Goal: Communication & Community: Answer question/provide support

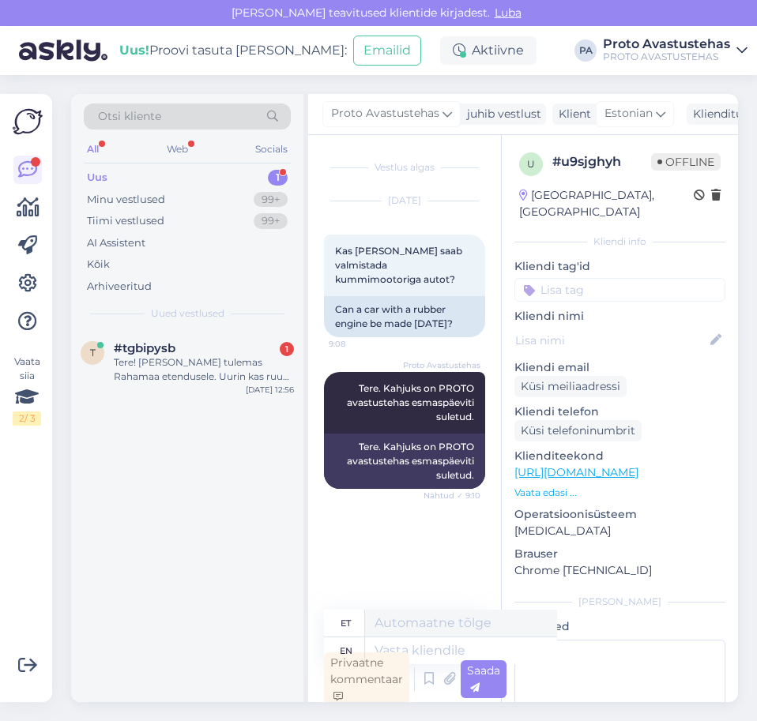
scroll to position [4, 0]
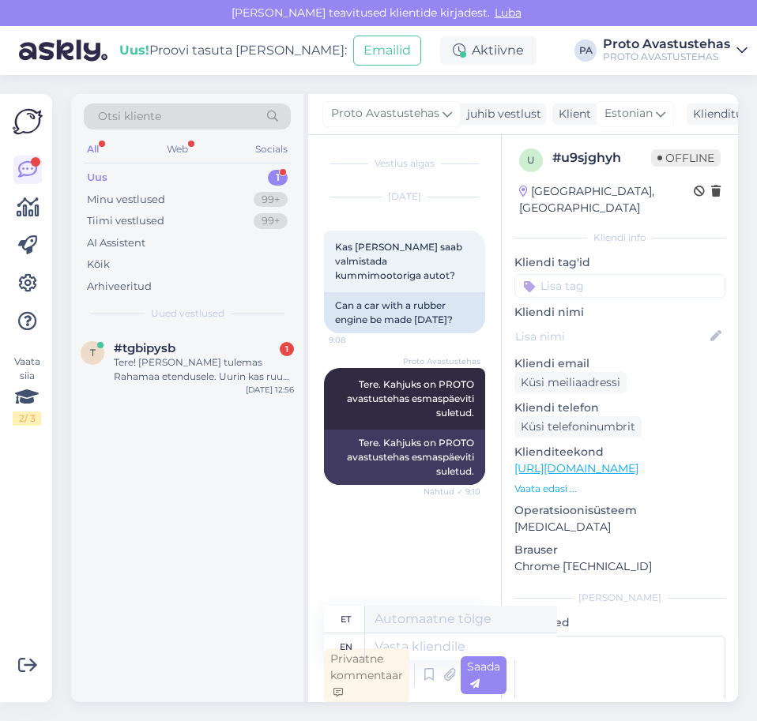
click at [106, 178] on div "Uus" at bounding box center [97, 178] width 21 height 16
click at [171, 365] on div "Tere! [PERSON_NAME] tulemas Rahamaa etendusele. Uurin kas ruum on [PERSON_NAME]…" at bounding box center [204, 369] width 180 height 28
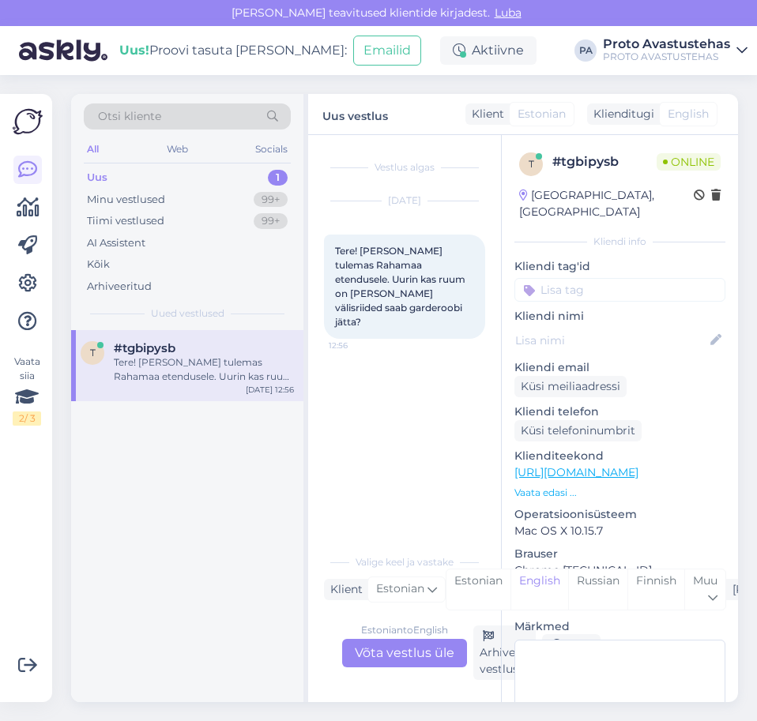
scroll to position [0, 0]
click at [404, 645] on div "Estonian to English Võta vestlus üle" at bounding box center [404, 653] width 125 height 28
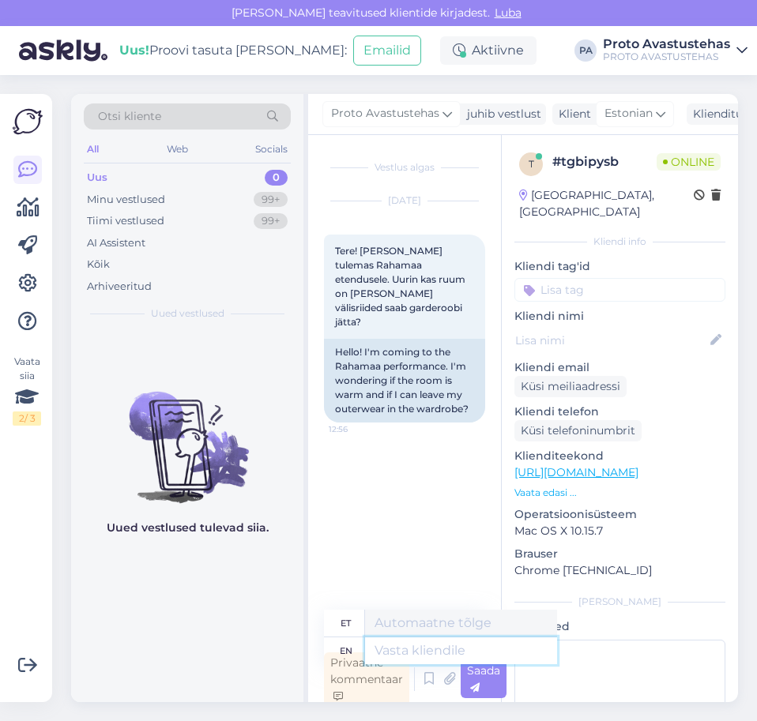
click at [432, 643] on textarea at bounding box center [461, 650] width 192 height 27
type textarea "Tere."
type textarea "Tere"
type textarea "Tere."
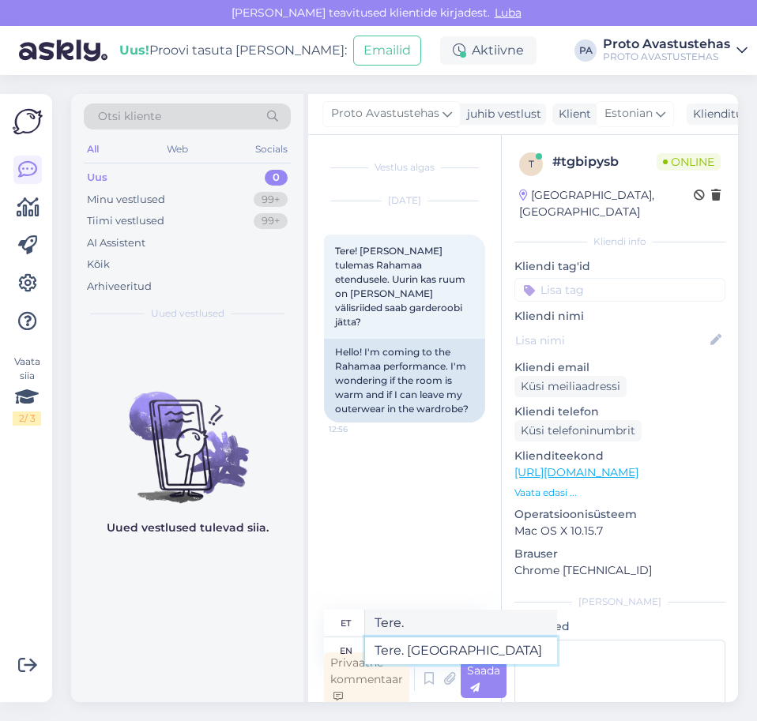
type textarea "Tere. [GEOGRAPHIC_DATA] e"
type textarea "Tere. [GEOGRAPHIC_DATA]"
type textarea "Tere. Rahamaa etendus"
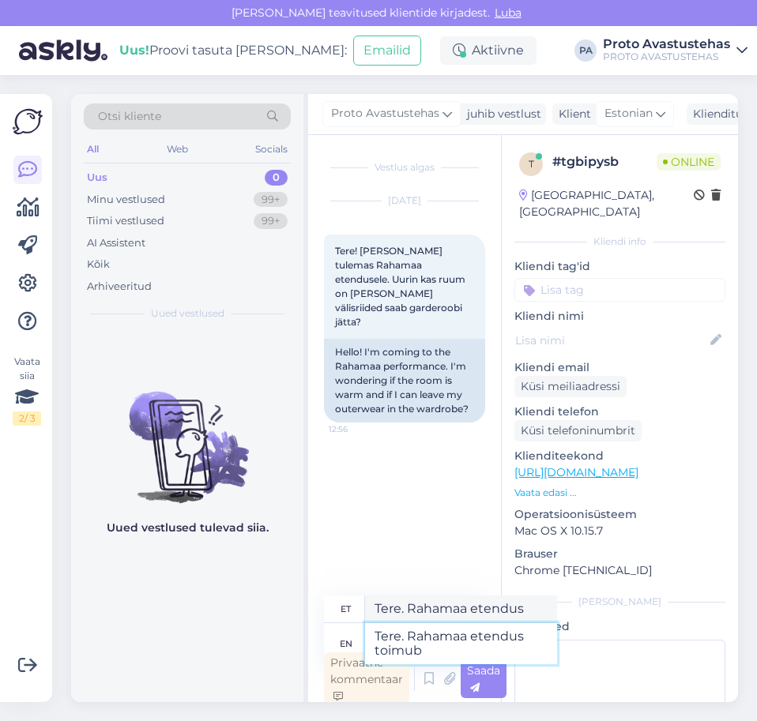
type textarea "Tere. Rahamaa etendus toimub"
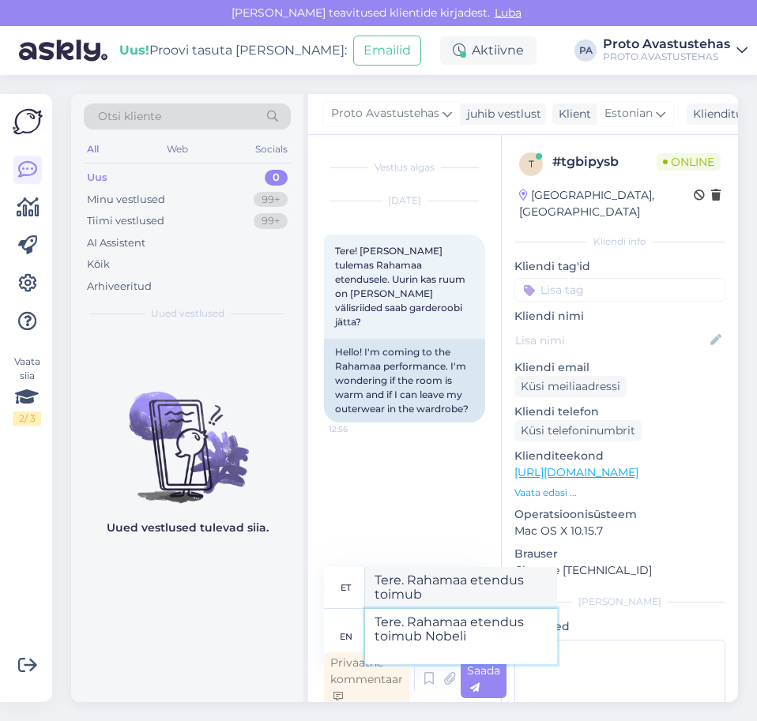
type textarea "Tere. Rahamaa etendus toimub Nobeli s"
type textarea "Tere. Rahamaa etendus toimub Nobeli"
type textarea "Tere. Rahamaa etendus toimub Nobeli saalis"
type textarea "Tere. Rahamaa etendus toimub Nobeli saalis:"
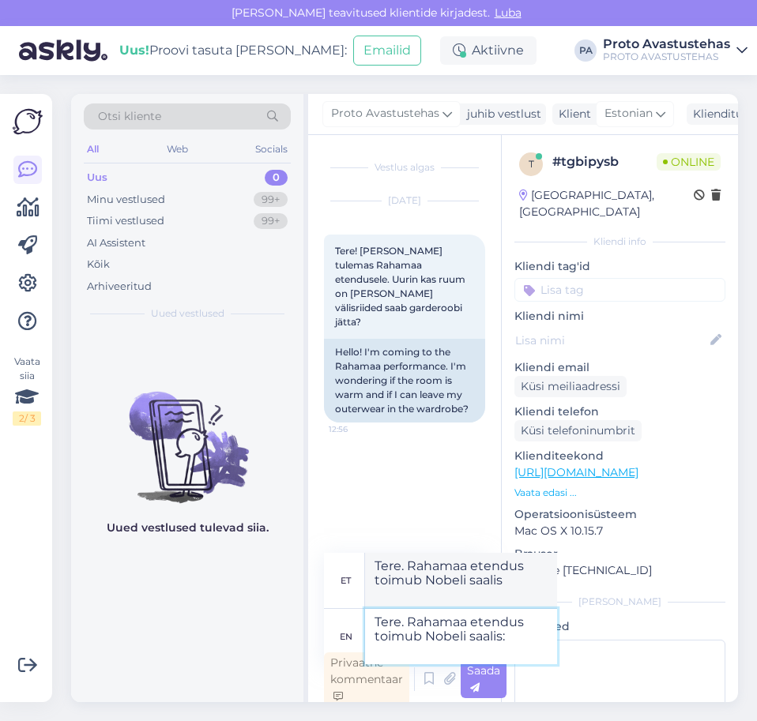
type textarea "Tere. Rahamaa etendus toimub Nobeli saalis:"
click at [514, 640] on textarea "Tere. Rahamaa etendus toimub Nobeli saalis:" at bounding box center [461, 636] width 192 height 55
paste textarea "[URL][DOMAIN_NAME]"
type textarea "Tere. Rahamaa etendus toimub Nobeli saalis: [URL][DOMAIN_NAME]"
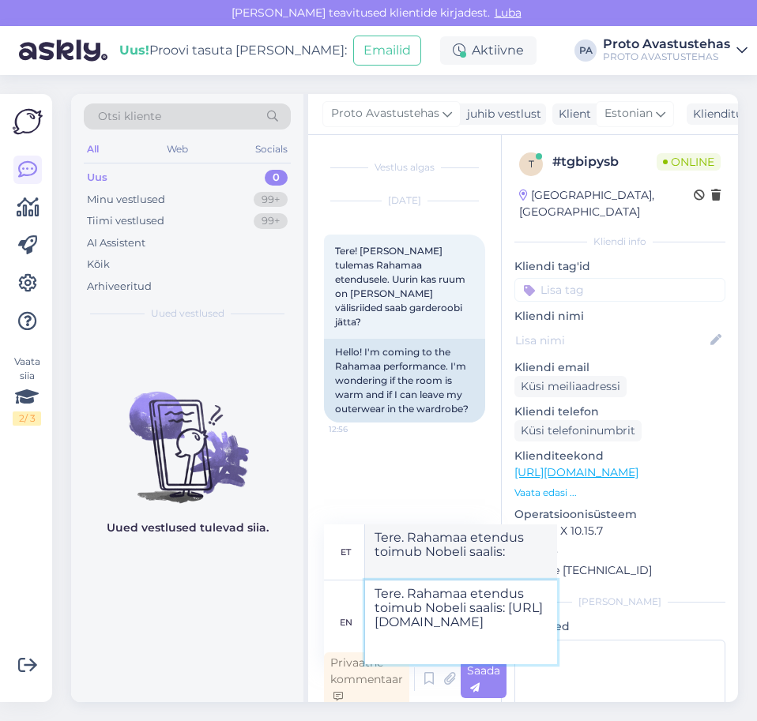
type textarea "Tere. Rahamaa etendus toimub Nobeli saalis: [URL][DOMAIN_NAME]"
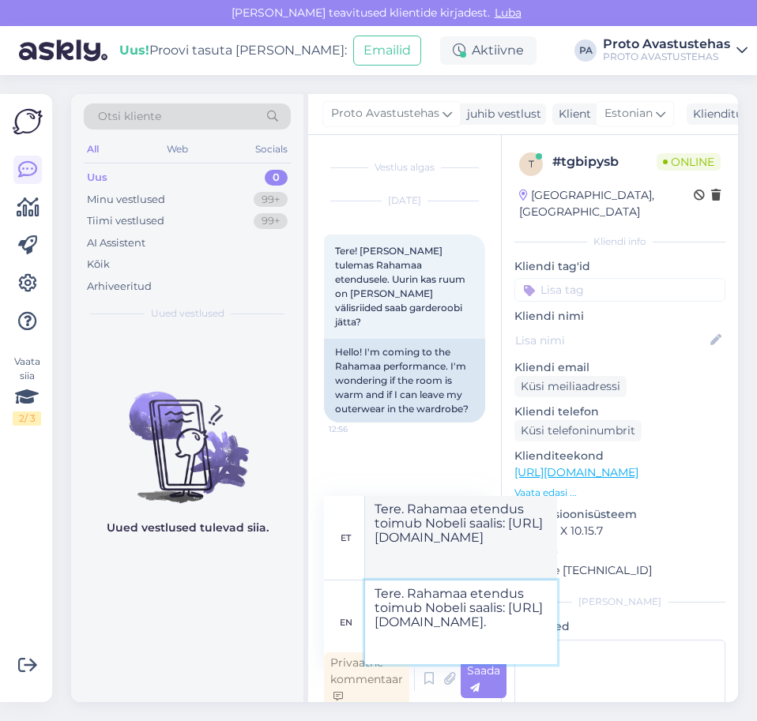
type textarea "Tere. Rahamaa etendus toimub Nobeli saalis: [URL][DOMAIN_NAME]."
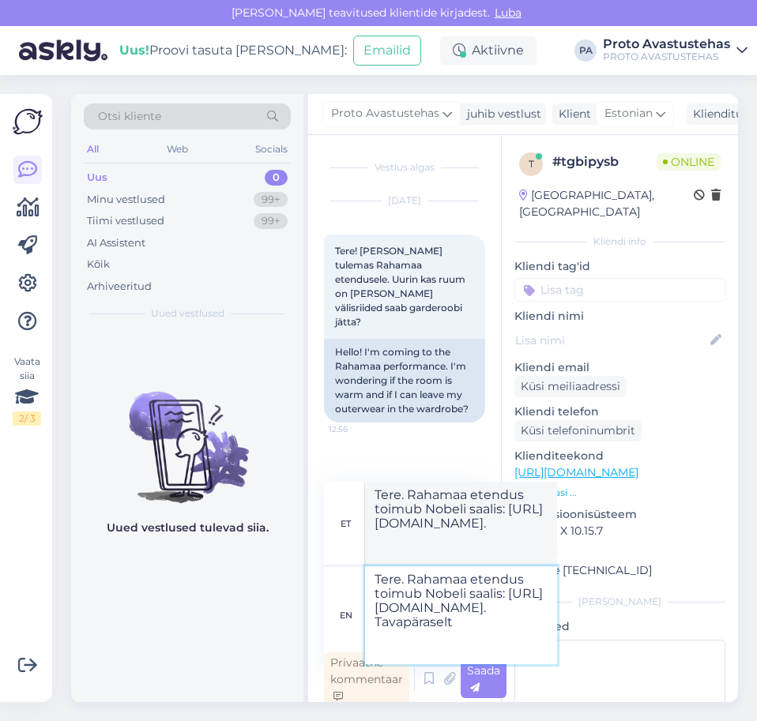
type textarea "Tere. Rahamaa etendus toimub Nobeli saalis: [URL][DOMAIN_NAME]. Tavapäraselt"
type textarea "Tere. Rahamaa etendus toimub Nobeli saalis: [URL][DOMAIN_NAME]. Tavapäraselt on…"
type textarea "Tere. Rahamaa etendus toimub Nobeli saalis: [URL][DOMAIN_NAME]. Tavapäraselt on"
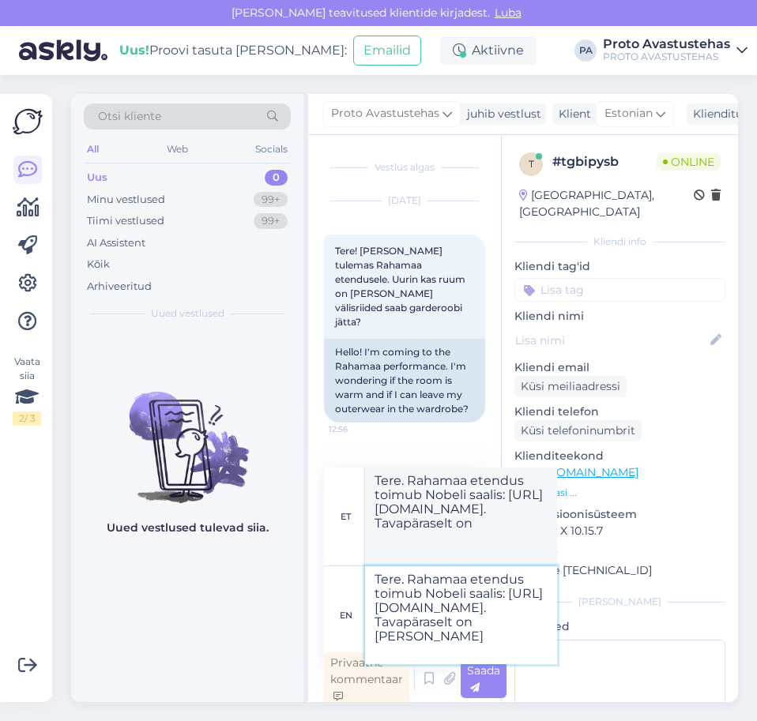
type textarea "Tere. Rahamaa etendus toimub Nobeli saalis: [URL][DOMAIN_NAME]. Tavapäraselt on…"
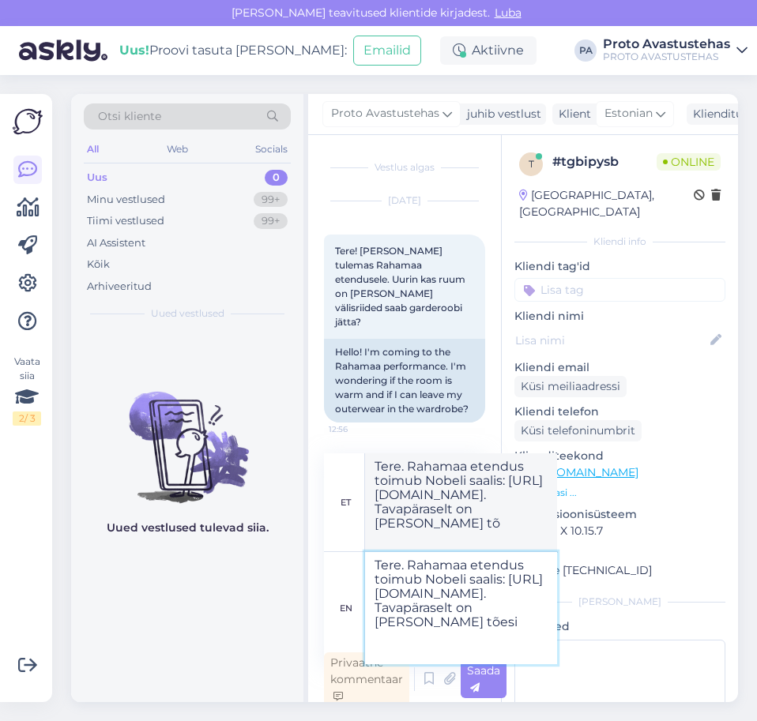
type textarea "Tere. Rahamaa etendus toimub Nobeli saalis: [URL][DOMAIN_NAME]. Tavapäraselt on…"
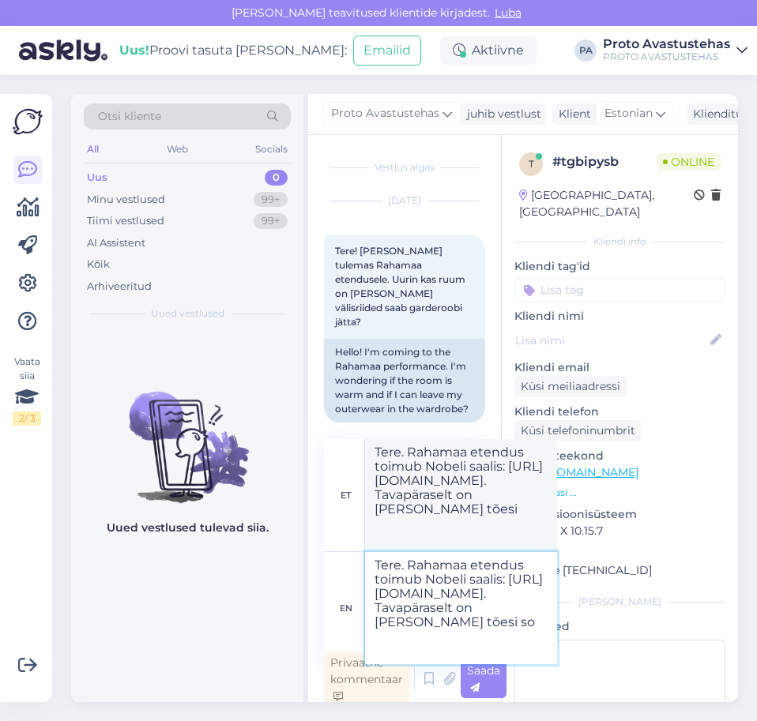
type textarea "Tere. Rahamaa etendus toimub Nobeli saalis: [URL][DOMAIN_NAME]. Tavapäraselt on…"
click at [445, 624] on textarea "Tere. Rahamaa etendus toimub Nobeli saalis: [URL][DOMAIN_NAME]. Tavapäraselt on…" at bounding box center [461, 608] width 192 height 112
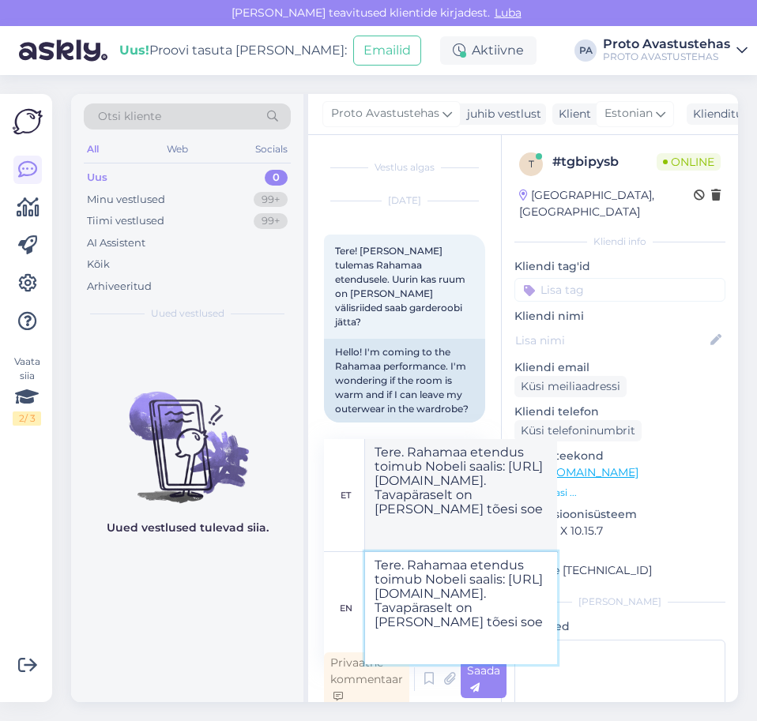
type textarea "Tere. Rahamaa etendus toimub Nobeli saalis: [URL][DOMAIN_NAME]. Tavapäraselt on…"
click at [499, 621] on textarea "Tere. Rahamaa etendus toimub Nobeli saalis: [URL][DOMAIN_NAME]. Tavapäraselt on…" at bounding box center [461, 608] width 192 height 112
type textarea "Tere. Rahamaa etendus toimub Nobeli saalis: [URL][DOMAIN_NAME]. Tavapäraselt on…"
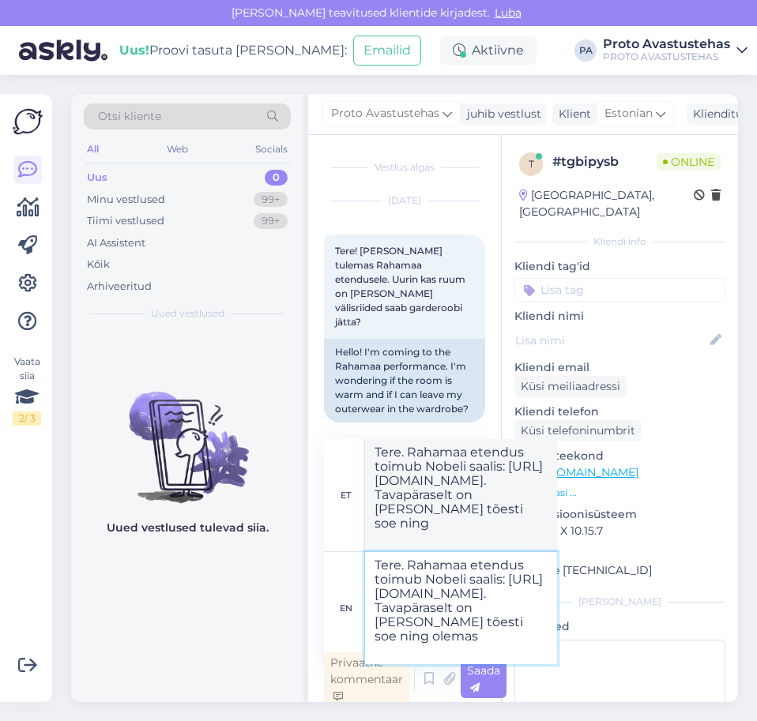
type textarea "Tere. Rahamaa etendus toimub Nobeli saalis: [URL][DOMAIN_NAME]. Tavapäraselt on…"
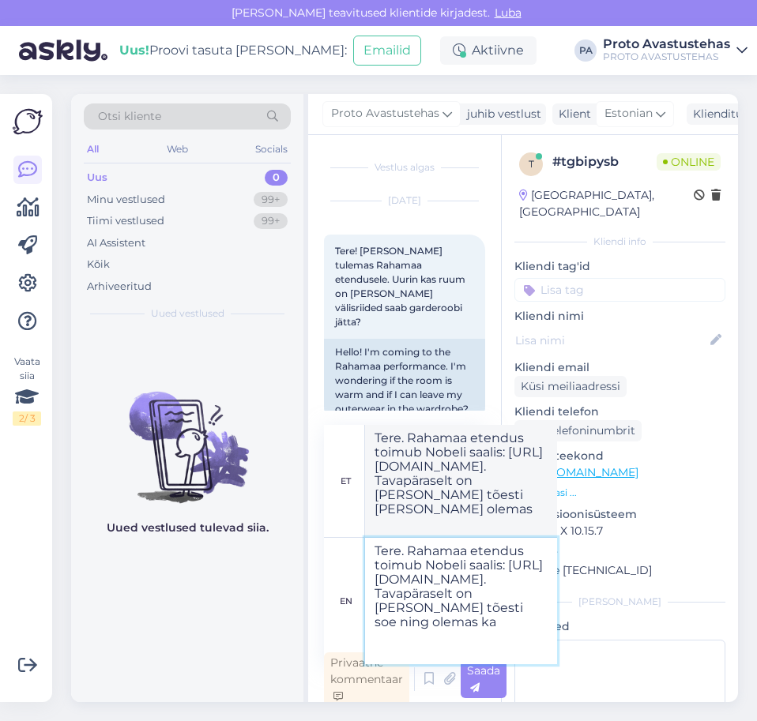
type textarea "Tere. Rahamaa etendus toimub Nobeli saalis: [URL][DOMAIN_NAME]. Tavapäraselt on…"
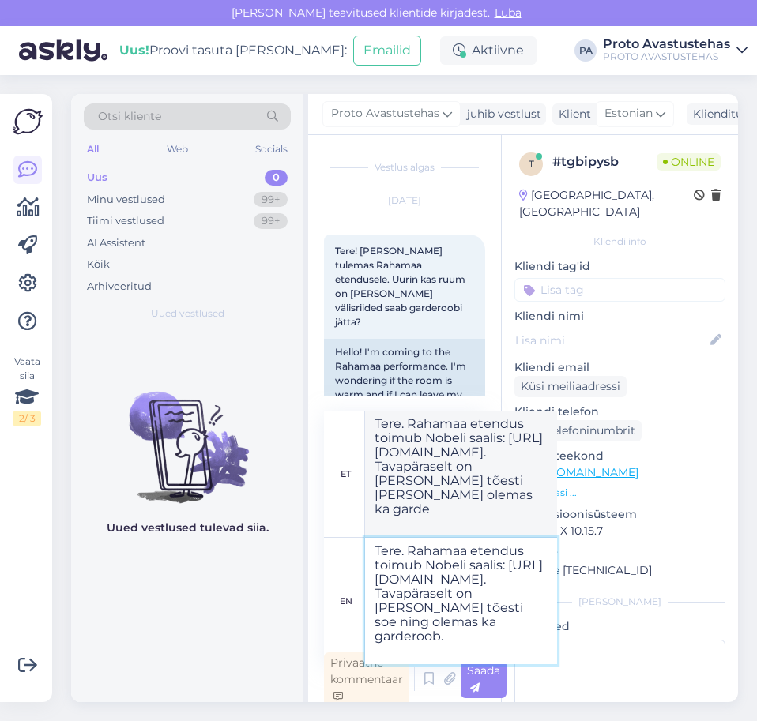
type textarea "Tere. Rahamaa etendus toimub Nobeli saalis: [URL][DOMAIN_NAME]. Tavapäraselt on…"
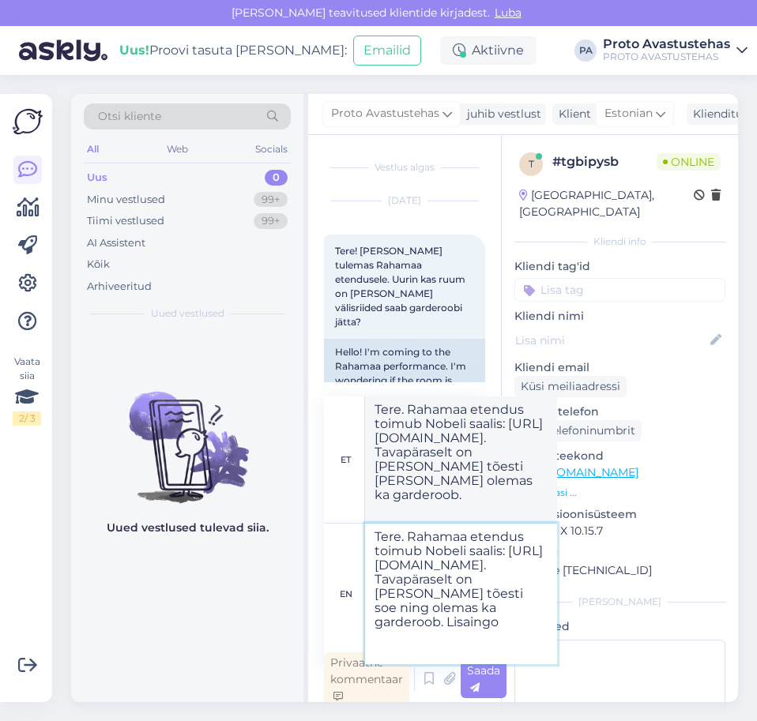
type textarea "Tere. Rahamaa etendus toimub Nobeli saalis: [URL][DOMAIN_NAME]. Tavapäraselt on…"
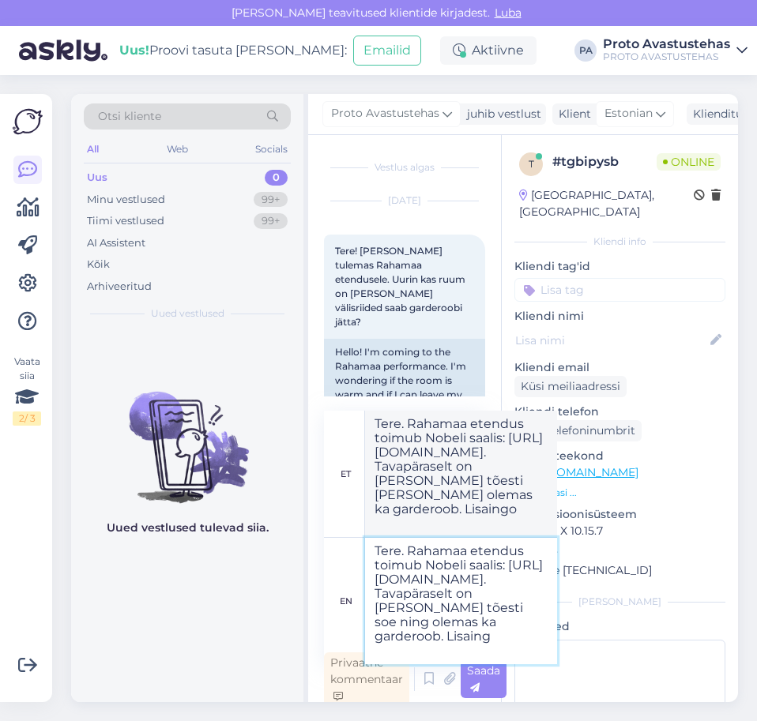
type textarea "Tere. Rahamaa etendus toimub Nobeli saalis: [URL][DOMAIN_NAME]. Tavapäraselt on…"
drag, startPoint x: 409, startPoint y: 550, endPoint x: 449, endPoint y: 588, distance: 54.7
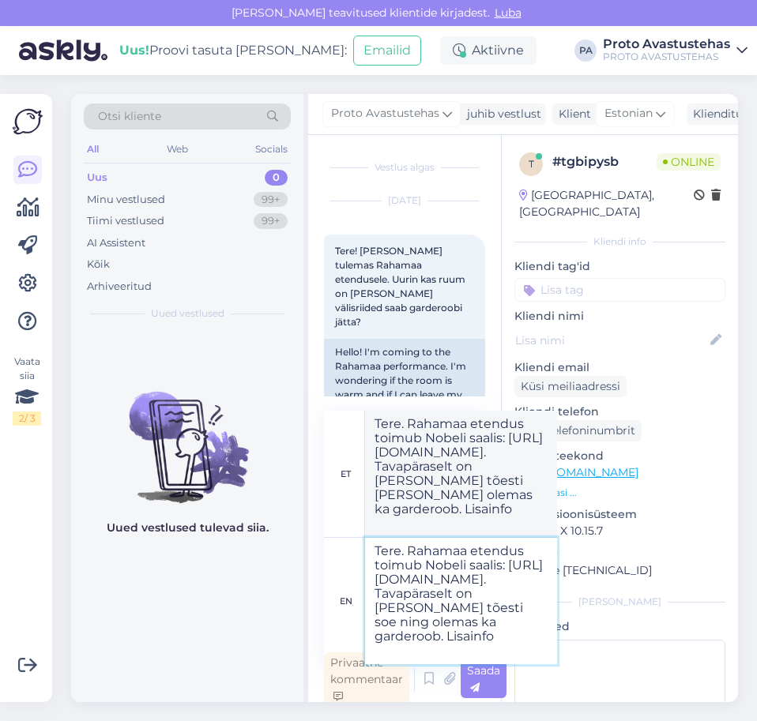
click at [449, 588] on textarea "Tere. Rahamaa etendus toimub Nobeli saalis: [URL][DOMAIN_NAME]. Tavapäraselt on…" at bounding box center [461, 601] width 192 height 126
click at [443, 637] on textarea "Tere. Rahamaa etendus toimub Nobeli saalis: [URL][DOMAIN_NAME]. Tavapäraselt on…" at bounding box center [461, 601] width 192 height 126
paste textarea "Rahamaa etendus toimub Nobeli saalis: [URL][DOMAIN_NAME]."
type textarea "Tere. Rahamaa etendus toimub Nobeli saalis: [URL][DOMAIN_NAME]. Tavapäraselt on…"
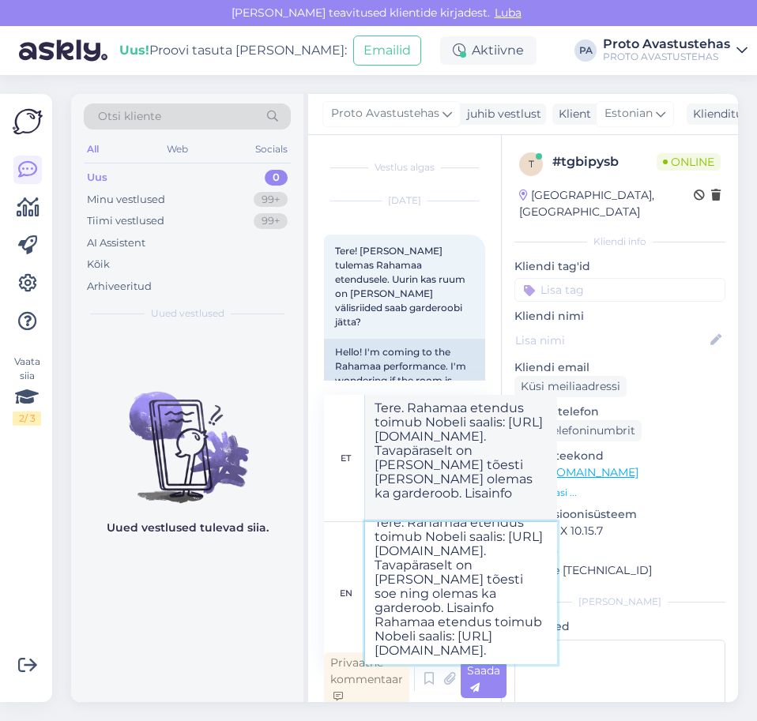
type textarea "Tere. Rahamaa etendus toimub Nobeli saalis: [URL][DOMAIN_NAME]. Tavapäraselt on…"
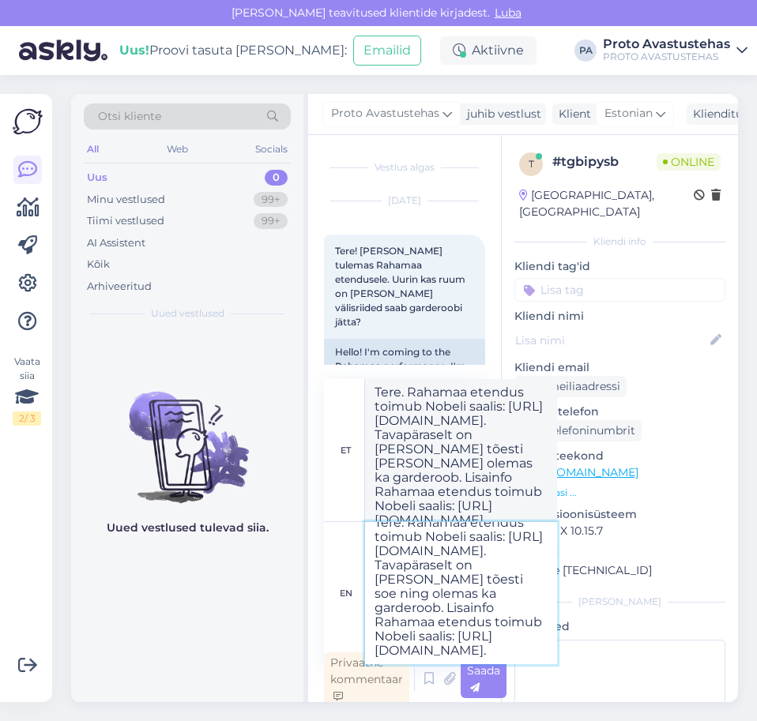
scroll to position [0, 0]
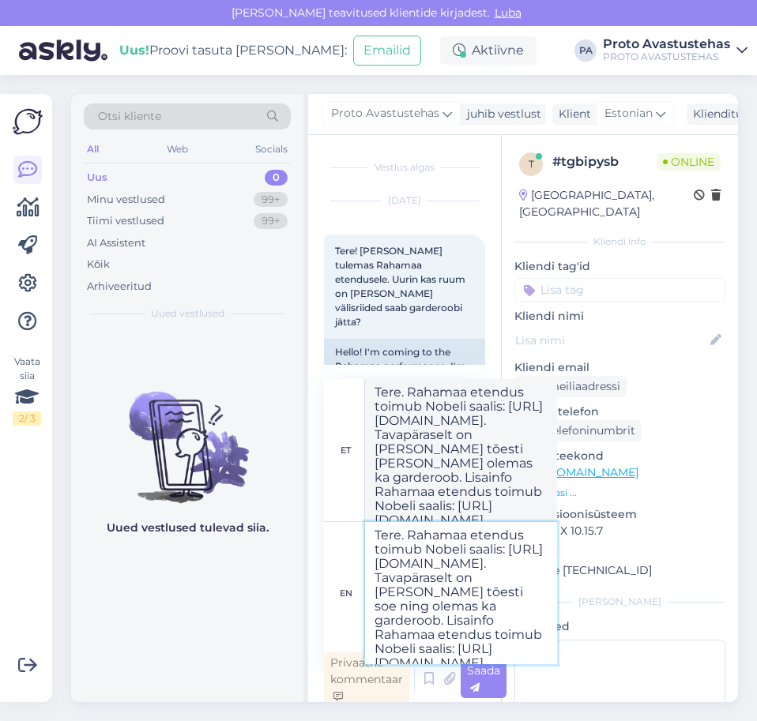
drag, startPoint x: 407, startPoint y: 531, endPoint x: 473, endPoint y: 589, distance: 87.3
click at [473, 589] on textarea "Tere. Rahamaa etendus toimub Nobeli saalis: [URL][DOMAIN_NAME]. Tavapäraselt on…" at bounding box center [461, 593] width 192 height 142
type textarea "Tere. PTavapäraselt on [PERSON_NAME] tõesti soe ning olemas ka garderoob. Lisai…"
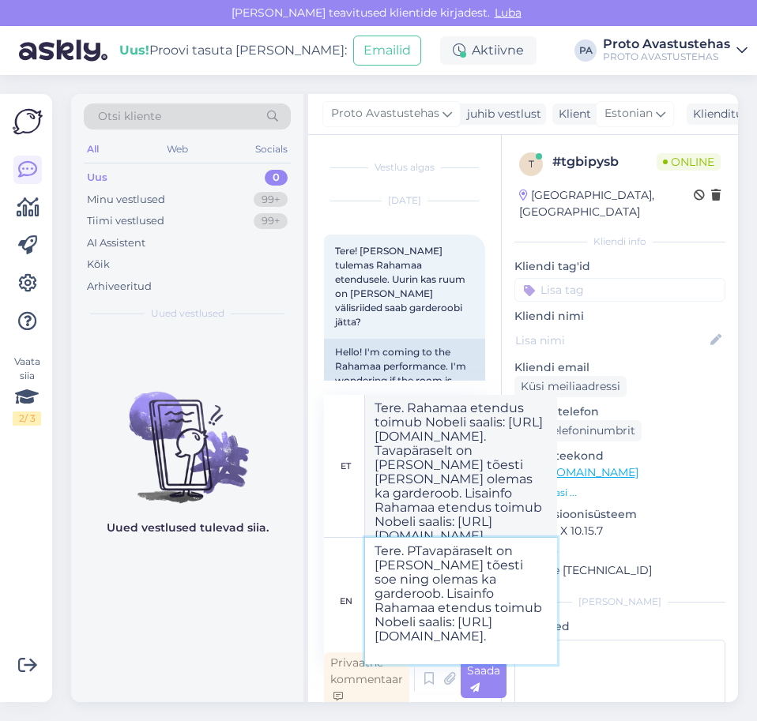
type textarea "Tere. Ptavapäraselt on [PERSON_NAME] tõesti [PERSON_NAME] olemas ka garderoob. …"
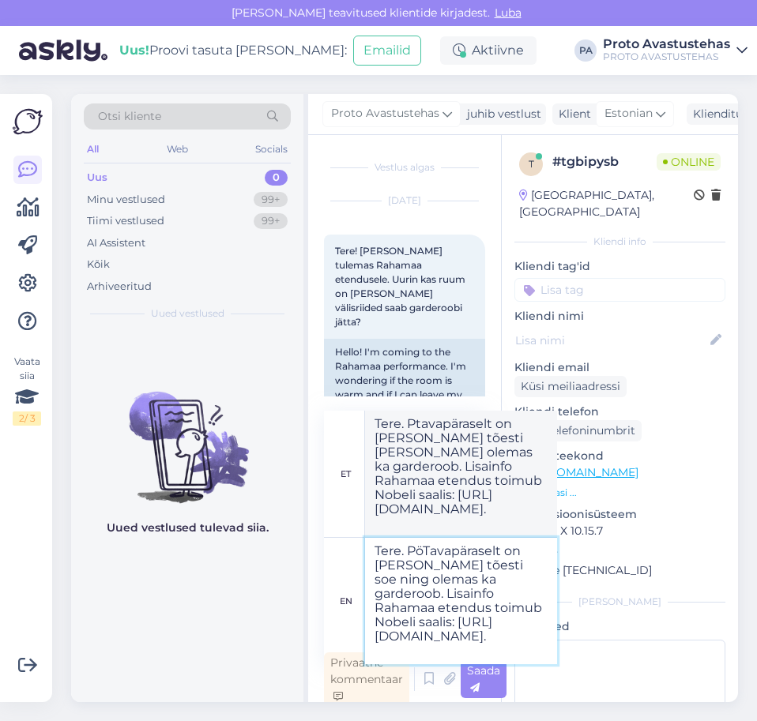
type textarea "Tere. PööTavapäraselt on [PERSON_NAME] tõesti soe ning olemas ka garderoob. Lis…"
type textarea "Tere. PöTavapäraselt on [PERSON_NAME] tõesti [PERSON_NAME] olemas ka garderoob.…"
type textarea "Tere. PöörTavapäraselt on [PERSON_NAME] tõesti soe ning olemas ka garderoob. Li…"
type textarea "Tere. PöörTavapäraselt on [PERSON_NAME] tõesti [PERSON_NAME] olemas ka garderoo…"
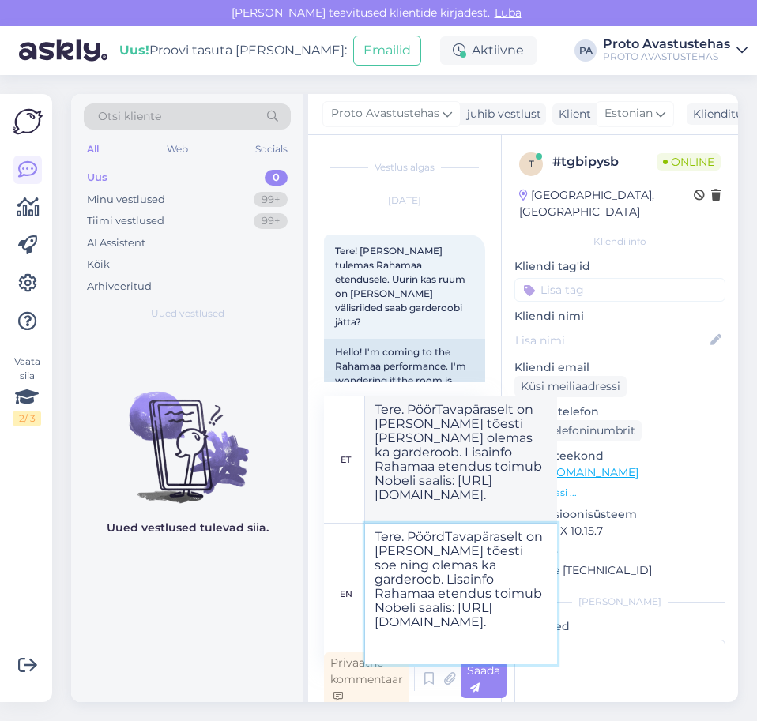
type textarea "Tere. PöörduTavapäraselt on [PERSON_NAME] tõesti soe ning olemas ka garderoob. …"
type textarea "Tere. PöördTavapäraselt on [PERSON_NAME] tõesti [PERSON_NAME] olemas ka gardero…"
type textarea "Tere. PöördusTavapäraselt on [PERSON_NAME] tõesti soe ning olemas ka garderoob.…"
type textarea "Tere. PöörduTavapäraselt on [PERSON_NAME] tõesti [PERSON_NAME] olemas ka garder…"
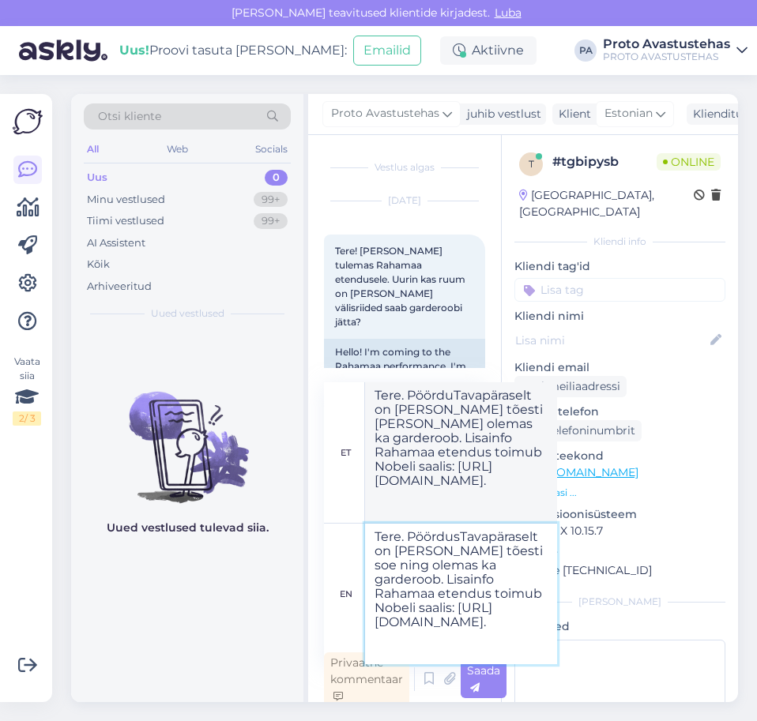
type textarea "Tere. PöördusiTavapäraselt on [PERSON_NAME] tõesti soe ning olemas ka garderoob…"
type textarea "Tere. PöördusTavapäraselt on [PERSON_NAME] tõesti [PERSON_NAME] olemas ka garde…"
type textarea "Tere. PöördusitTavapäraselt on [PERSON_NAME] tõesti soe ning olemas ka garderoo…"
type textarea "Tere. PöördusiTavapäraselt on [PERSON_NAME] tõesti [PERSON_NAME] olemas ka gard…"
type textarea "Tere. PöördusiteTavapäraselt on [PERSON_NAME] tõesti soe ning olemas ka gardero…"
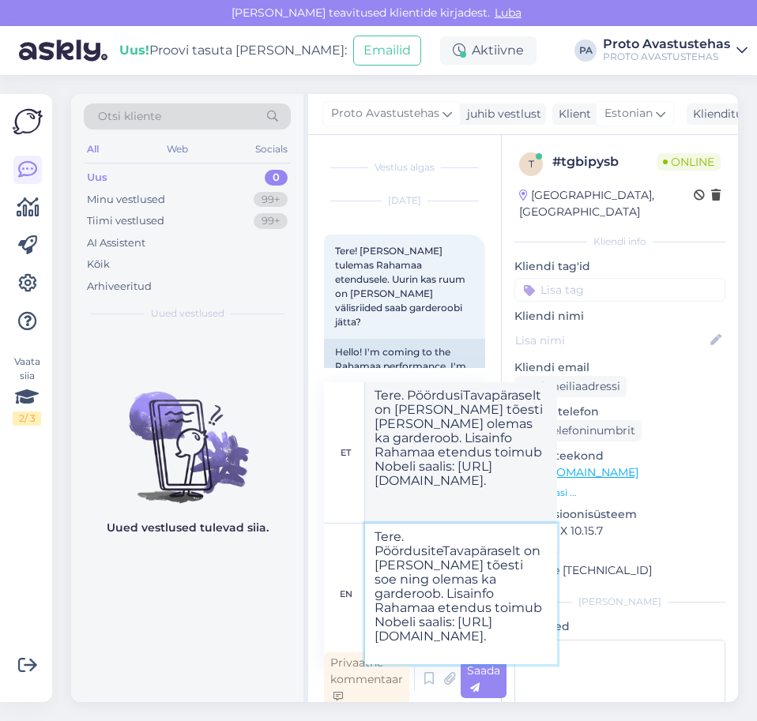
type textarea "Tere. PöördusitTavapäraselt on [PERSON_NAME] tõesti [PERSON_NAME] olemas ka gar…"
type textarea "Tere. Pöördusite Tavapäraselt on [PERSON_NAME] tõesti soe ning olemas ka garder…"
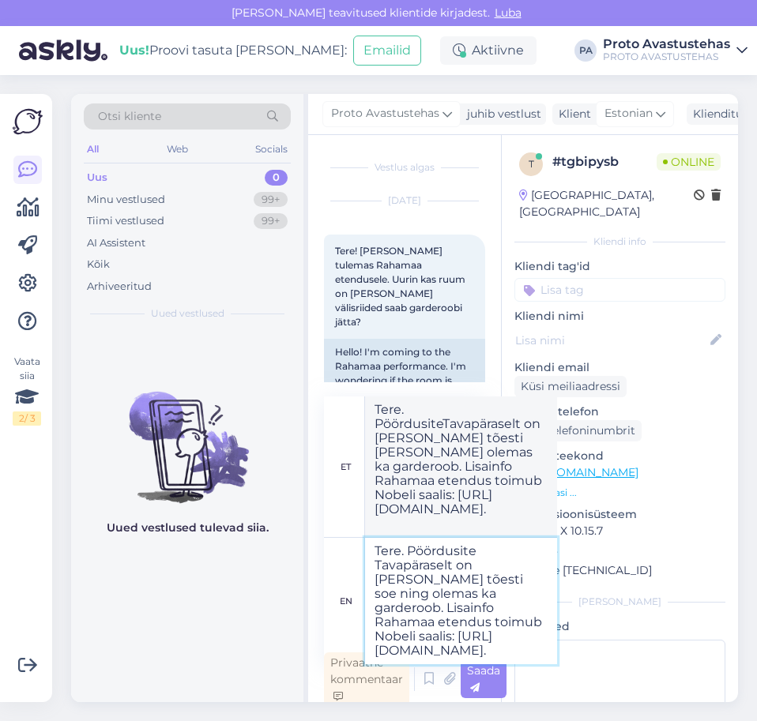
type textarea "Tere. Pöördusite Tavapäraselt on [PERSON_NAME] tõesti [PERSON_NAME] olemas ka g…"
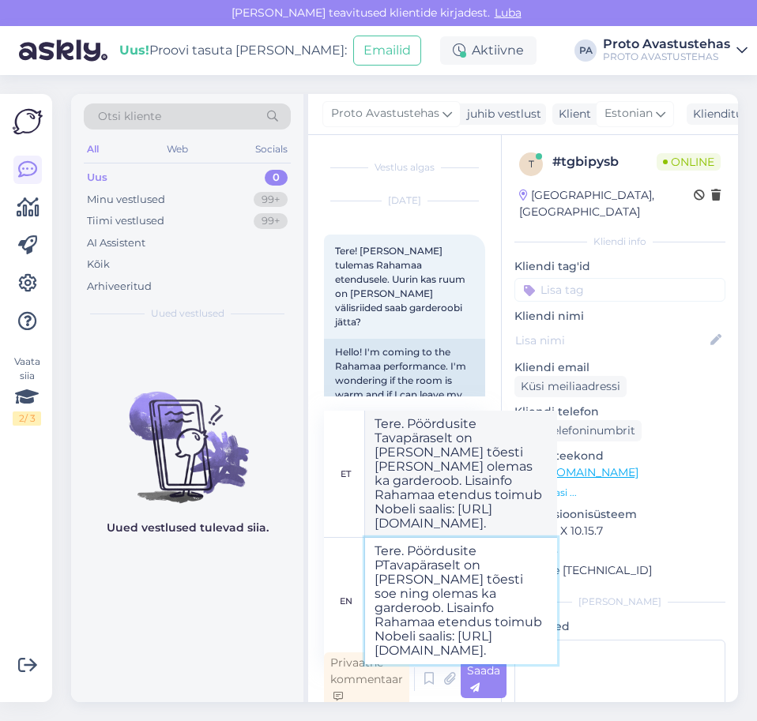
type textarea "Tere. Pöördusite PRTavapäraselt on [PERSON_NAME] tõesti soe ning olemas ka gard…"
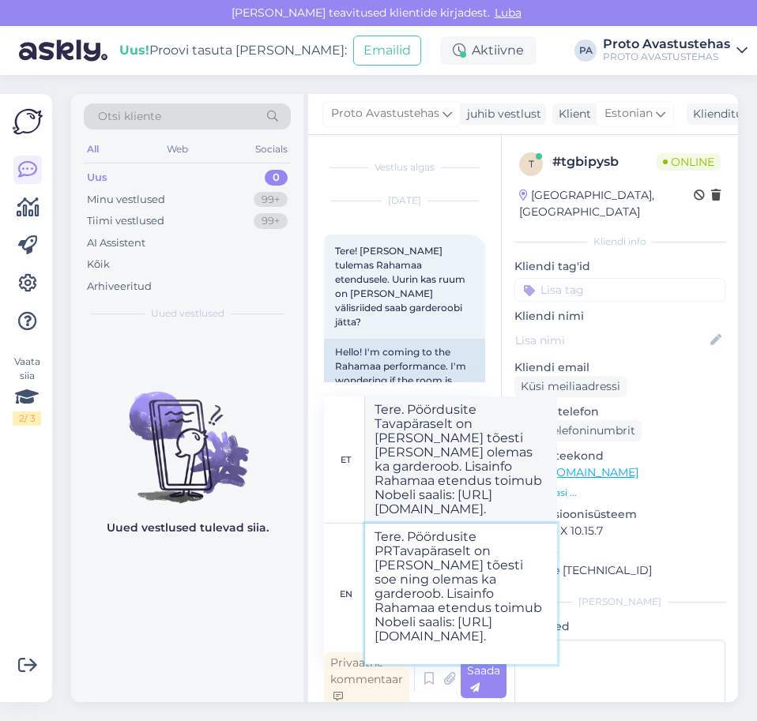
type textarea "Tere. Pöördusite PTavapäraselt on [PERSON_NAME] tõesti [PERSON_NAME] olemas ka …"
type textarea "Tere. Pöördusite PROTTavapäraselt on [PERSON_NAME] tõesti soe ning olemas ka ga…"
type textarea "Tere. Pöördusite PRTavapäraselt on [PERSON_NAME] tõesti [PERSON_NAME] olemas ka…"
type textarea "Tere. Pöördusite PROTOTavapäraselt on [PERSON_NAME] tõesti soe ning olemas ka g…"
type textarea "Tere. Pöördusite PROTTavapäraselt on [PERSON_NAME] tõesti [PERSON_NAME] olemas …"
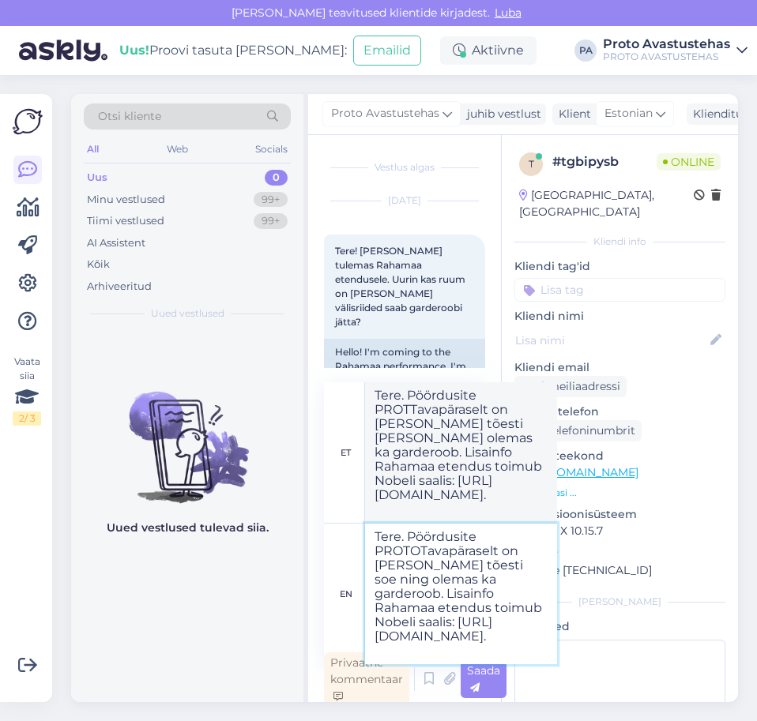
type textarea "Tere. Pöördusite PROTO Tavapäraselt on [PERSON_NAME] tõesti soe ning olemas ka …"
type textarea "Tere. Pöördusite PROTO Tavapäraselt on [PERSON_NAME] tõesti [PERSON_NAME] olema…"
type textarea "Tere. Pöördusite PROTO aTavapäraselt on [PERSON_NAME] tõesti soe ning olemas ka…"
type textarea "Tere. Pöördusite PROTO aTavapäraselt on [PERSON_NAME] tõesti [PERSON_NAME] olem…"
type textarea "Tere. Pöördusite PROTO avaTavapäraselt on [PERSON_NAME] tõesti soe ning olemas …"
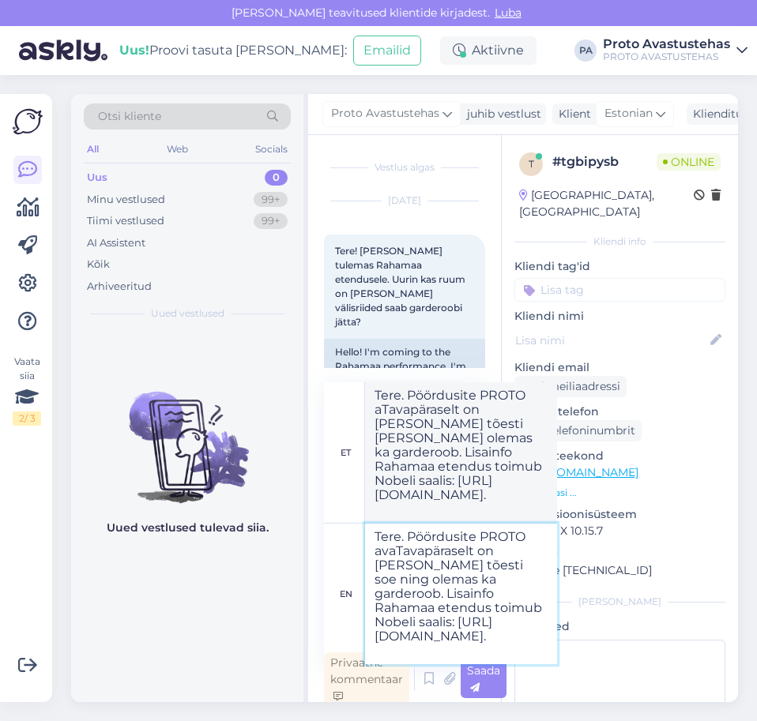
type textarea "Tere. Pöördusite PROTO avTavapäraselt on [PERSON_NAME] tõesti [PERSON_NAME] ole…"
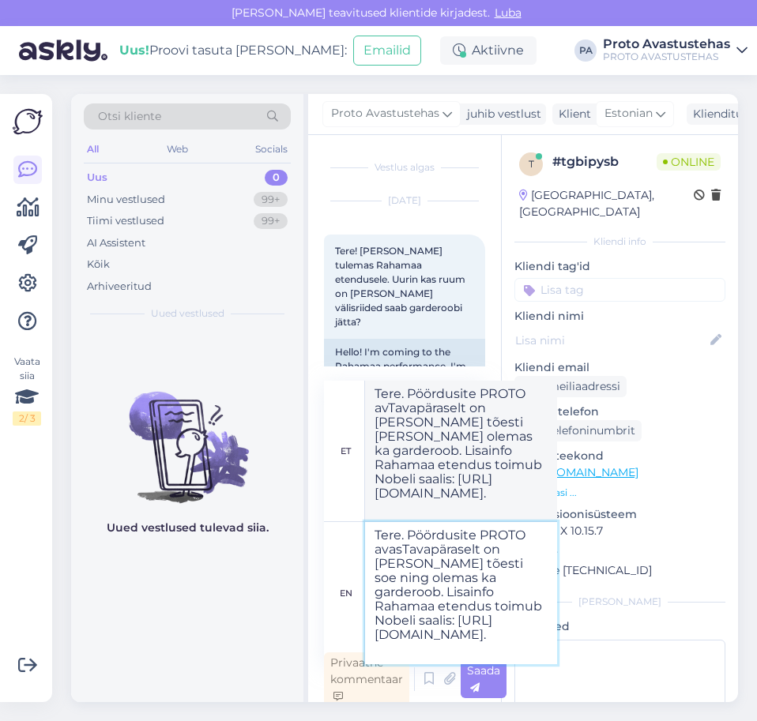
type textarea "Tere. Pöördusite PROTO avastTavapäraselt on [PERSON_NAME] tõesti soe ning olema…"
type textarea "Tere. Pöördusite PROTO avastTavapäraselt on [PERSON_NAME] tõesti [PERSON_NAME] …"
type textarea "Tere. Pöördusite PROTO avastuTavapäraselt on [PERSON_NAME] tõesti soe ning olem…"
type textarea "Tere. Pöördusite PROTO avasTavapäraselt on [PERSON_NAME] tõesti [PERSON_NAME] o…"
type textarea "Tere. Pöördusite PROTO avastusTavapäraselt on [PERSON_NAME] tõesti soe ning ole…"
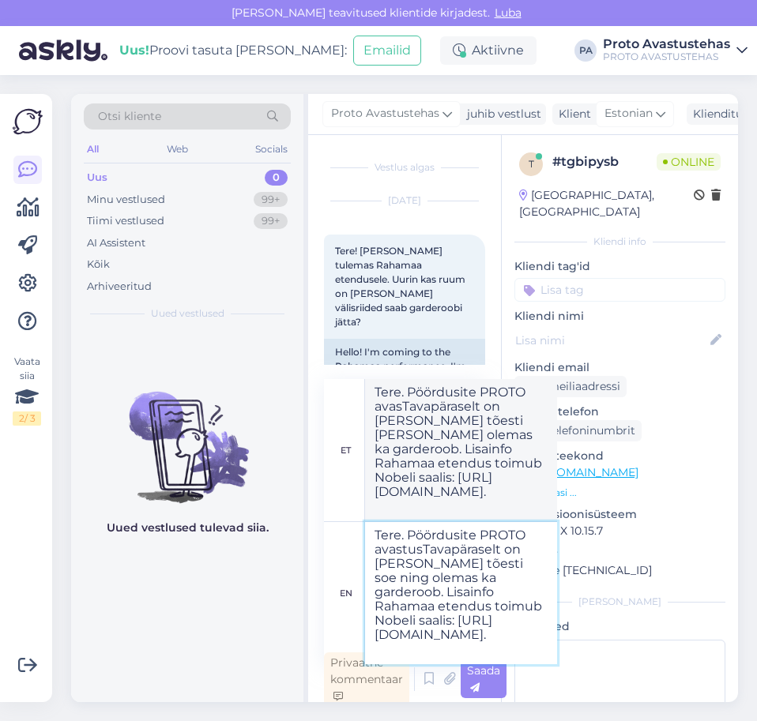
type textarea "Tere. Pöördusite PROTO avastuTavapäraselt on [PERSON_NAME] tõesti [PERSON_NAME]…"
type textarea "Tere. Pöördusite PROTO avastusteTavapäraselt on [PERSON_NAME] tõesti soe ning o…"
type textarea "Tere. Pöördusite PROTO avastustTavapäraselt on [PERSON_NAME] tõesti [PERSON_NAM…"
type textarea "Tere. Pöördusite PROTO avastustehTavapäraselt on [PERSON_NAME] tõesti soe ning …"
type textarea "Tere. Pöördusite PROTO avastusteTavapäraselt on [PERSON_NAME] tõesti [PERSON_NA…"
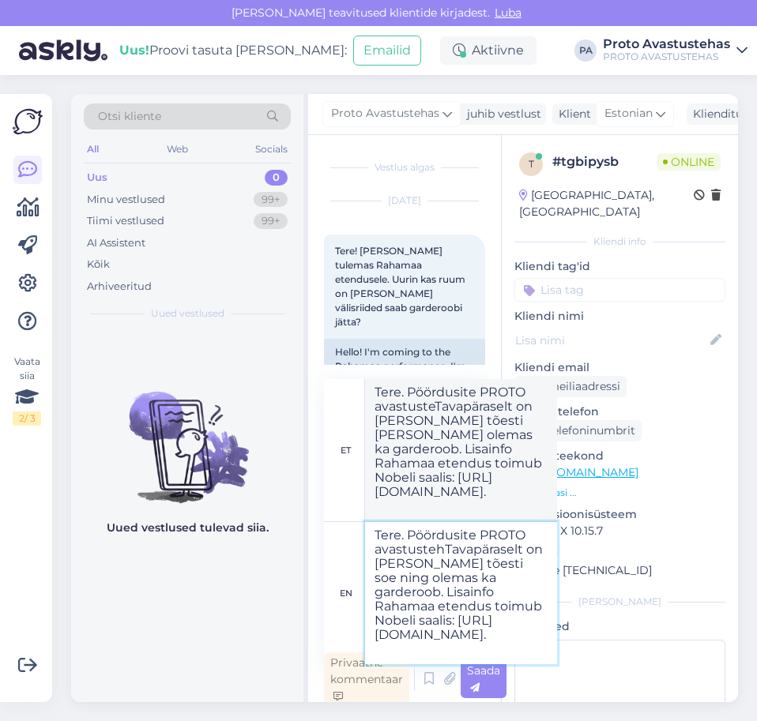
type textarea "Tere. Pöördusite PROTO avastustehaTavapäraselt on [PERSON_NAME] tõesti soe ning…"
type textarea "Tere. Pöördusite PROTO avastustehTavapäraselt on [PERSON_NAME] tõesti [PERSON_N…"
type textarea "Tere. Pöördusite PROTO avastustehasTavapäraselt on [PERSON_NAME] tõesti soe nin…"
type textarea "Tere. Pöördusite PROTO avastustehaTavapäraselt on [PERSON_NAME] tõesti [PERSON_…"
type textarea "Tere. Pöördusite PROTO avastustehase Tavapäraselt on [PERSON_NAME] tõesti soe n…"
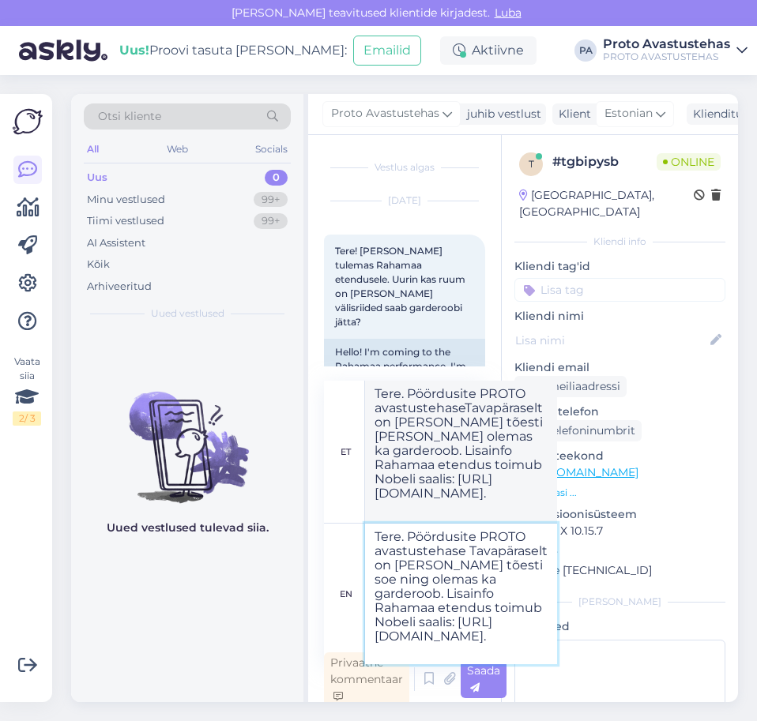
type textarea "Tere. Pöördusite PROTO avastustehase Tavapäraselt on [PERSON_NAME] tõesti [PERS…"
type textarea "Tere. Pöördusite PROTO avastustehase pTavapäraselt on [PERSON_NAME] tõesti soe …"
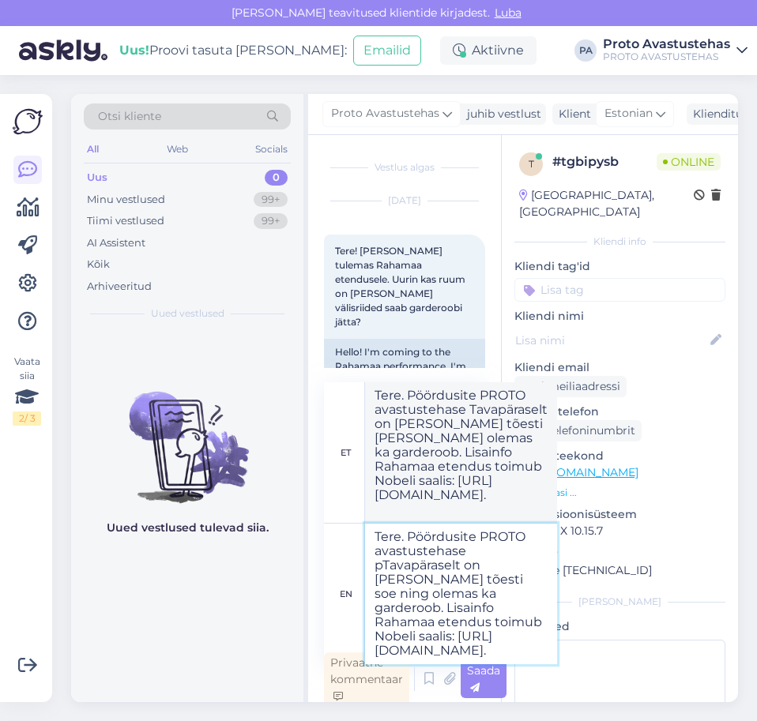
type textarea "Tere. Pöördusite PROTO avastustehase pTavapäraselt on [PERSON_NAME] tõesti [PER…"
type textarea "Tere. Pöördusite PROTO avastustehase pooTavapäraselt on [PERSON_NAME] tõesti so…"
type textarea "Tere. Pöördusite PROTO avastustehase poTavapäraselt on [PERSON_NAME] tõesti [PE…"
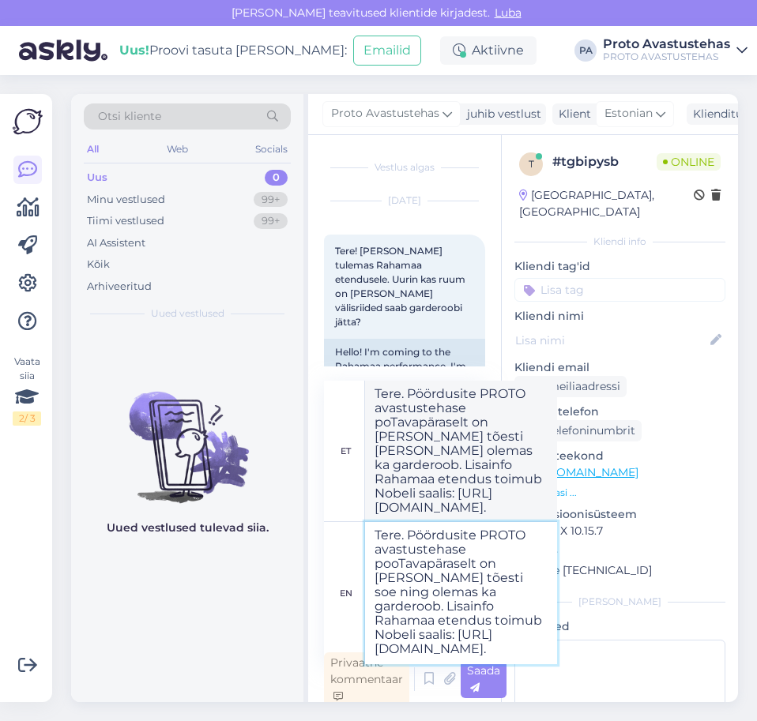
type textarea "Tere. Pöördusite PROTO avastustehase poolTavapäraselt on [PERSON_NAME] tõesti s…"
type textarea "Tere. Pöördusite PROTO avastustehase pooTavapäraselt on [PERSON_NAME] tõesti [P…"
type textarea "Tere. Pöördusite PROTO avastustehase pooleTavapäraselt on [PERSON_NAME] tõesti …"
type textarea "Tere. Pöördusite PROTO avastustehase [PERSON_NAME].Tavapäraselt on [PERSON_NAME…"
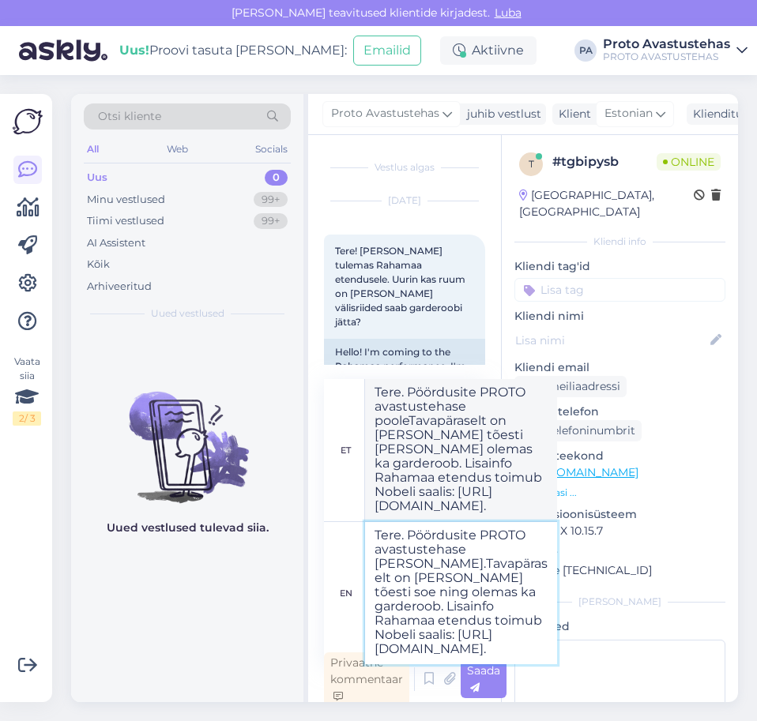
type textarea "Tere. Pöördusite PROTO avastustehase [PERSON_NAME].Tavap ​​äraselt on [PERSON_N…"
type textarea "Tere. Pöördusite PROTO avastustehase [PERSON_NAME]. Tavapäraselt on [PERSON_NAM…"
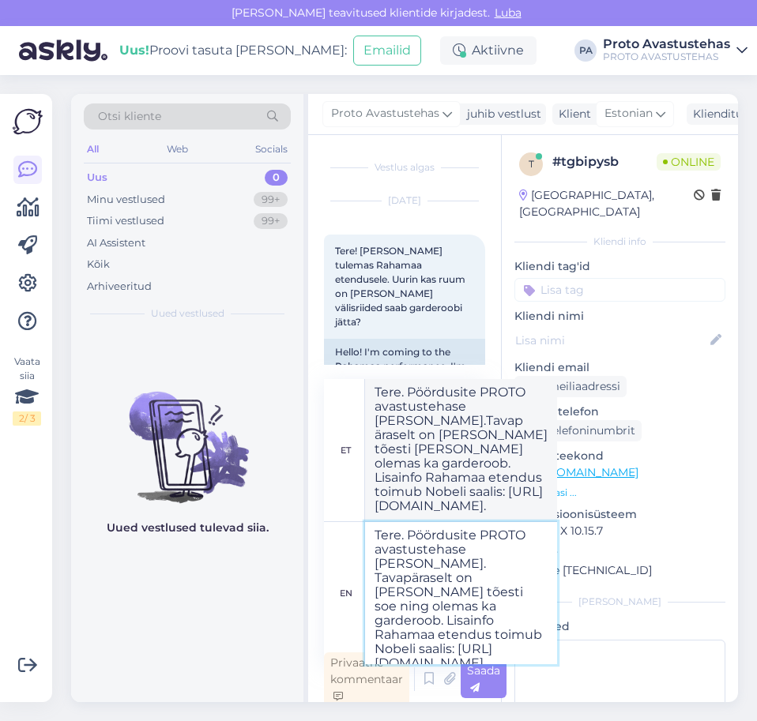
type textarea "Tere. Pöördusite PROTO avastustehase [PERSON_NAME]. Tavapäraselt on [PERSON_NAM…"
drag, startPoint x: 426, startPoint y: 605, endPoint x: 451, endPoint y: 629, distance: 35.2
click at [451, 629] on textarea "Tere. Pöördusite PROTO avastustehase [PERSON_NAME]. Tavapäraselt on [PERSON_NAM…" at bounding box center [461, 593] width 192 height 142
click at [416, 561] on textarea "Tere. Pöördusite PROTO avastustehase [PERSON_NAME]. Tavapäraselt on [PERSON_NAM…" at bounding box center [461, 593] width 192 height 142
paste textarea "Rahamaa etendus toimub Nobeli saalis"
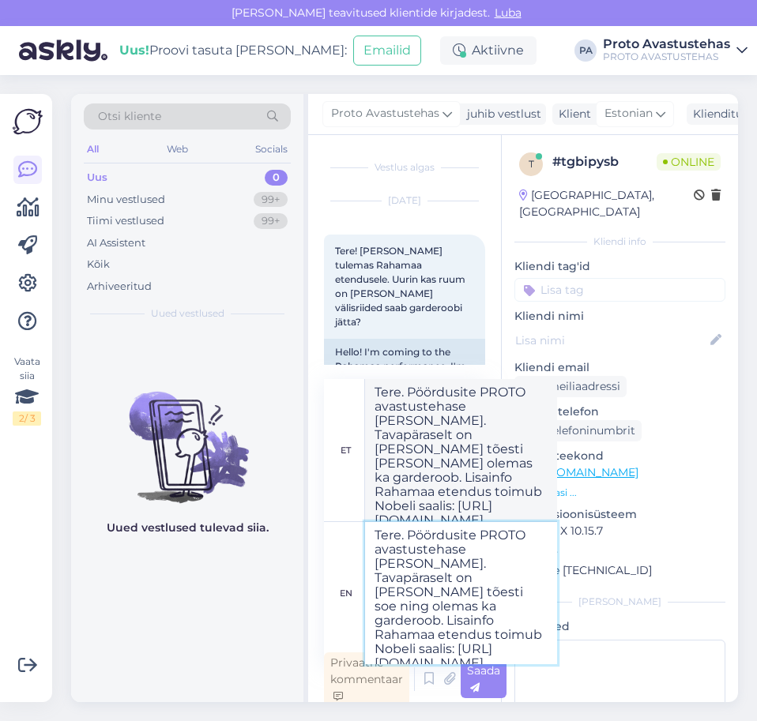
type textarea "Tere. Pöördusite PROTO avastustehase [PERSON_NAME]. Rahamaa etendus toimub Nobe…"
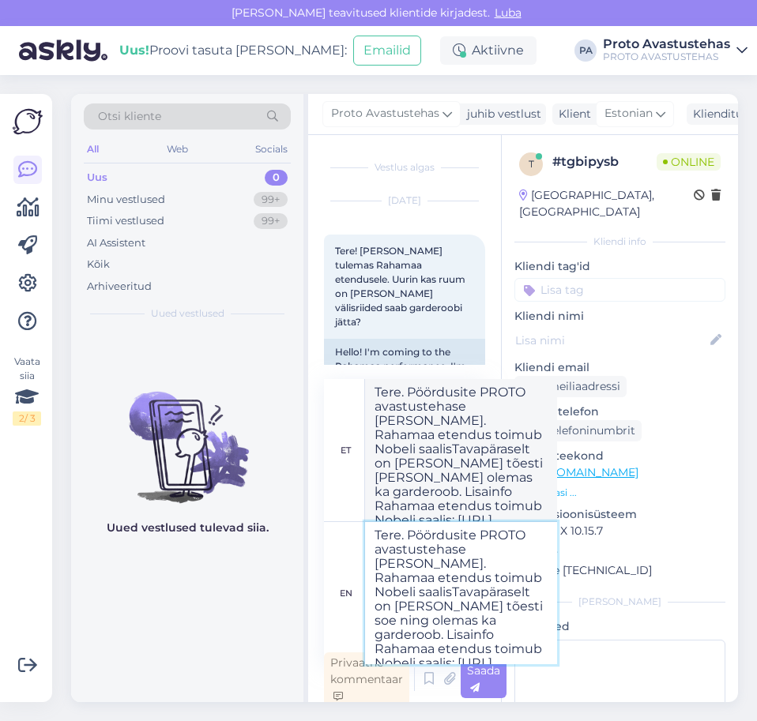
type textarea "Tere. Pöördusite PROTO avastustehase [PERSON_NAME]. Rahamaa etendus toimub Nobe…"
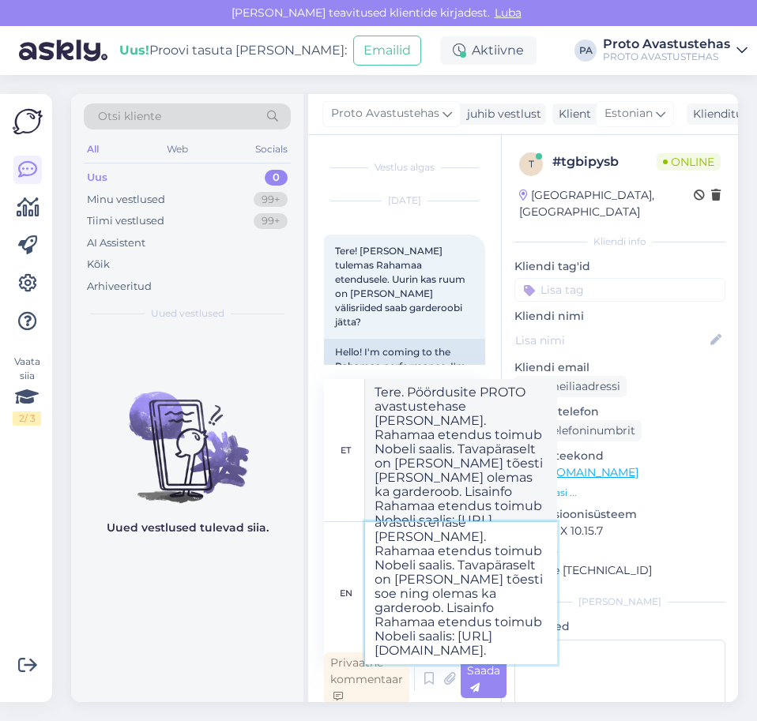
scroll to position [41, 0]
drag, startPoint x: 377, startPoint y: 605, endPoint x: 500, endPoint y: 618, distance: 123.0
click at [500, 618] on textarea "Tere. Pöördusite PROTO avastustehase [PERSON_NAME]. Rahamaa etendus toimub Nobe…" at bounding box center [461, 593] width 192 height 142
type textarea "Tere. Pöördusite PROTO avastustehase [PERSON_NAME]. Rahamaa etendus toimub Nobe…"
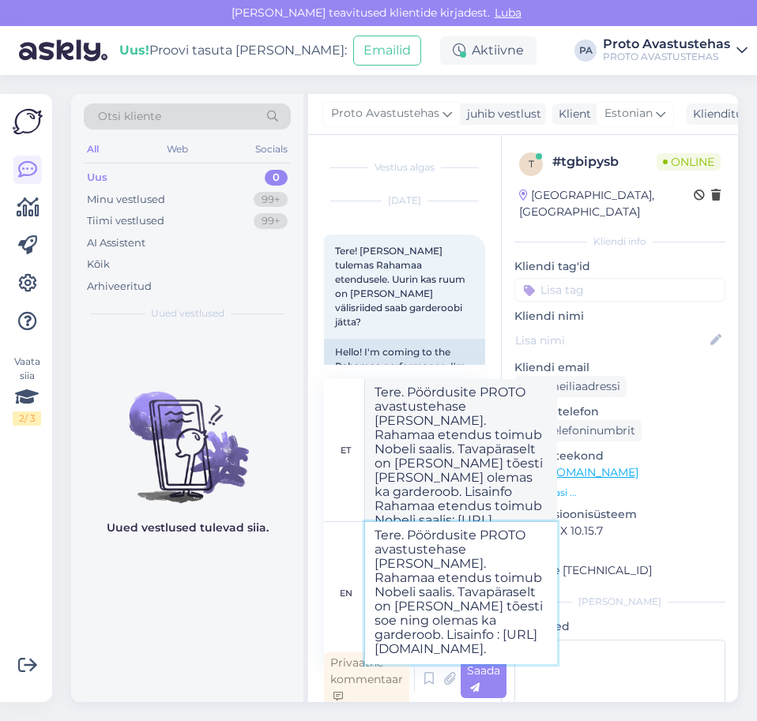
scroll to position [27, 0]
type textarea "Tere. Pöördusite PROTO avastustehase [PERSON_NAME]. Rahamaa etendus toimub Nobe…"
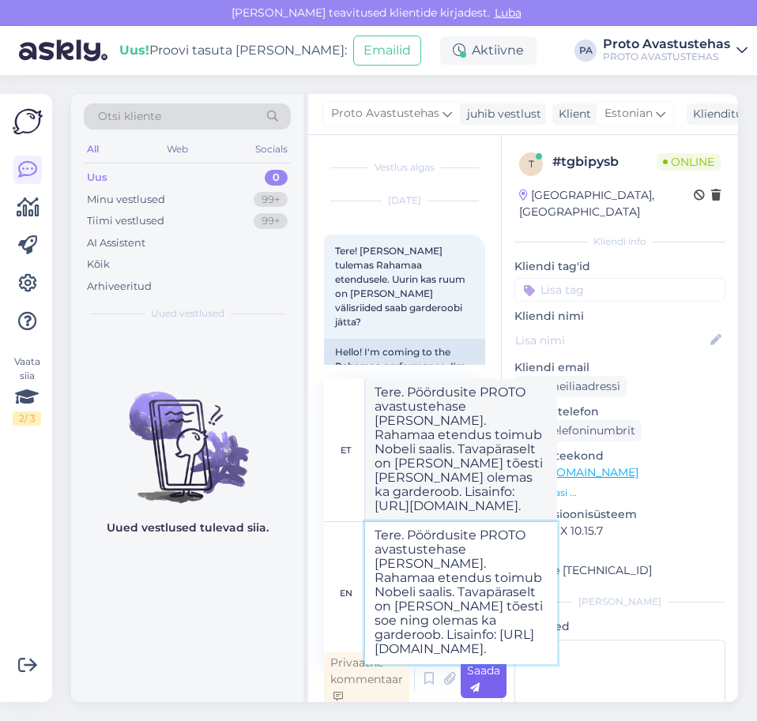
type textarea "Tere. Pöördusite PROTO avastustehase [PERSON_NAME]. Rahamaa etendus toimub Nobe…"
click at [477, 678] on div "Saada" at bounding box center [483, 679] width 46 height 38
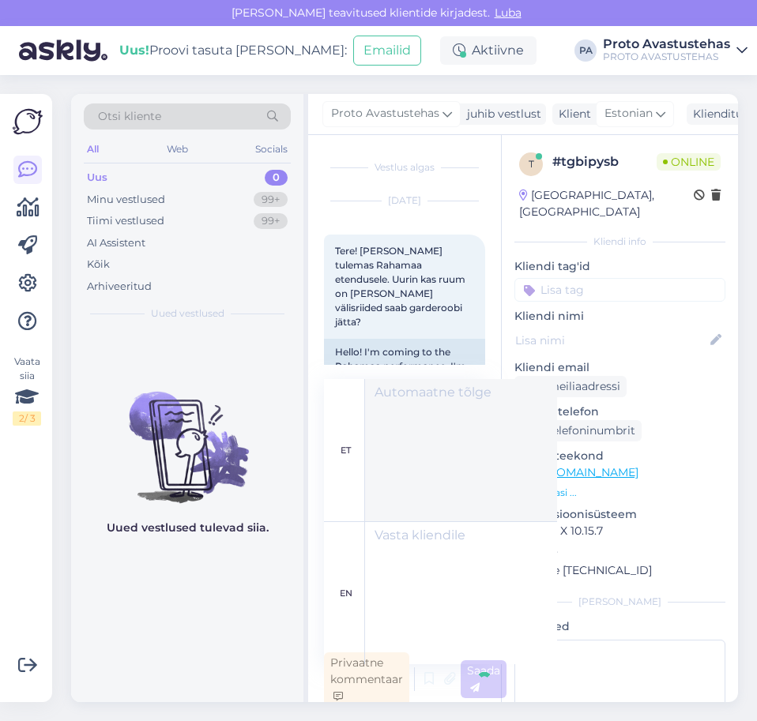
scroll to position [0, 0]
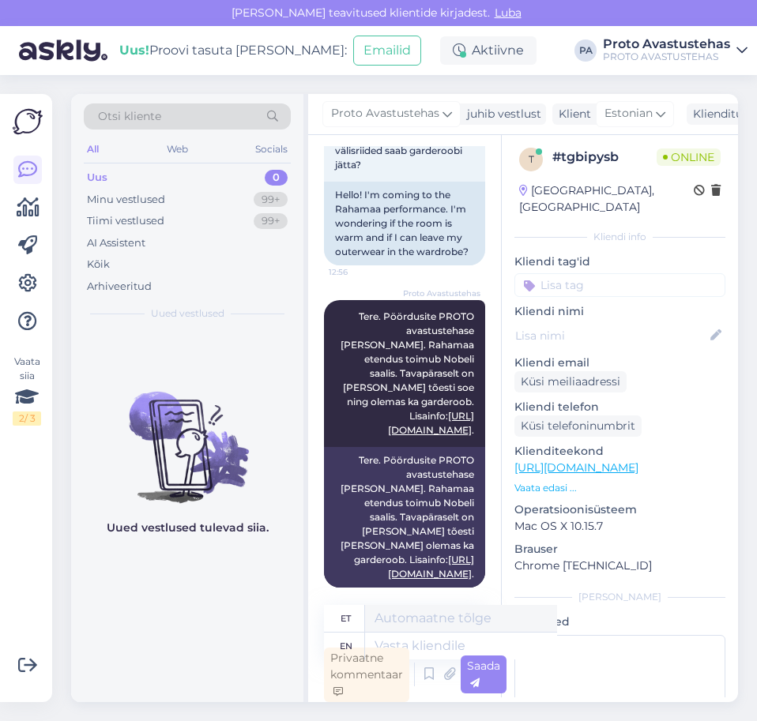
click at [116, 175] on div "Uus 0" at bounding box center [187, 178] width 207 height 22
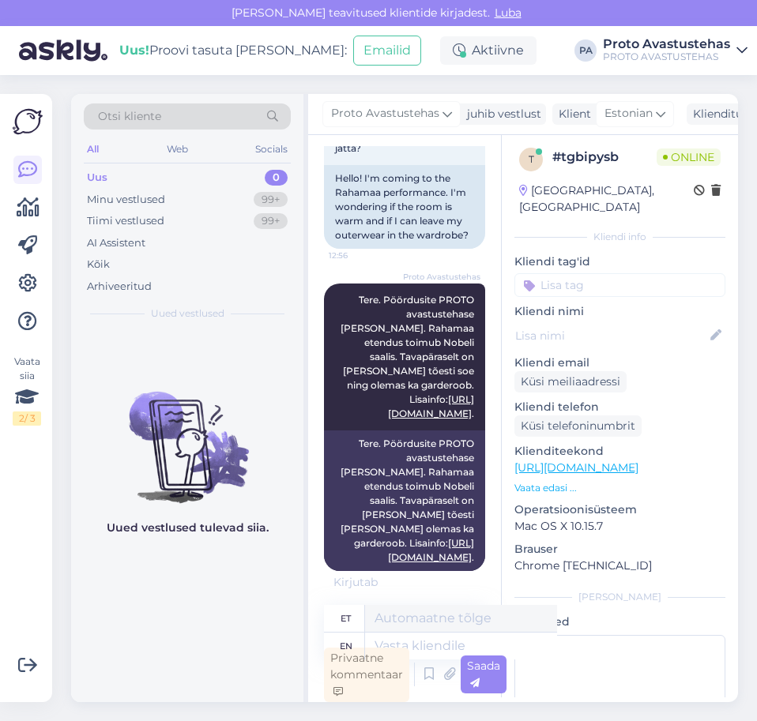
scroll to position [261, 0]
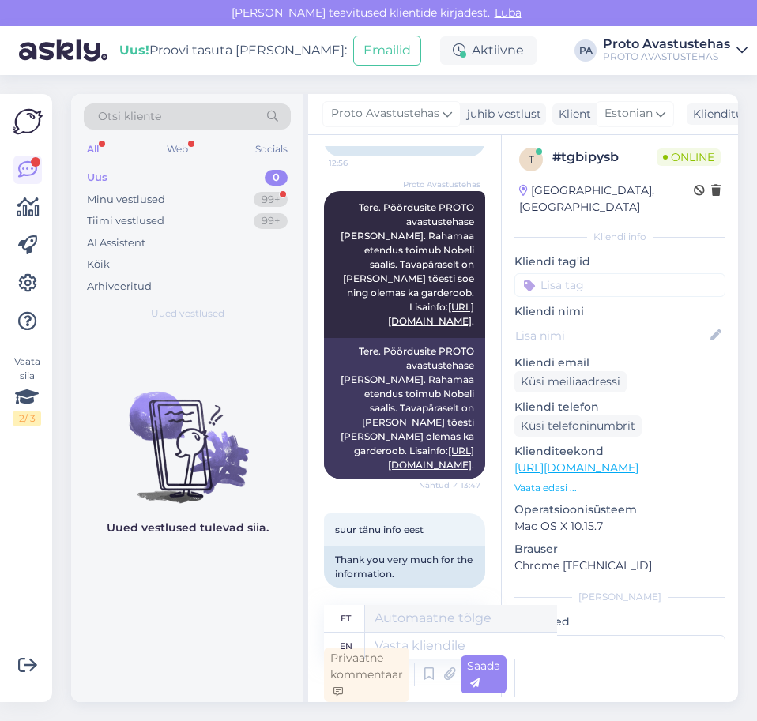
click at [96, 180] on div "Uus" at bounding box center [97, 178] width 21 height 16
click at [122, 200] on div "Minu vestlused" at bounding box center [126, 200] width 78 height 16
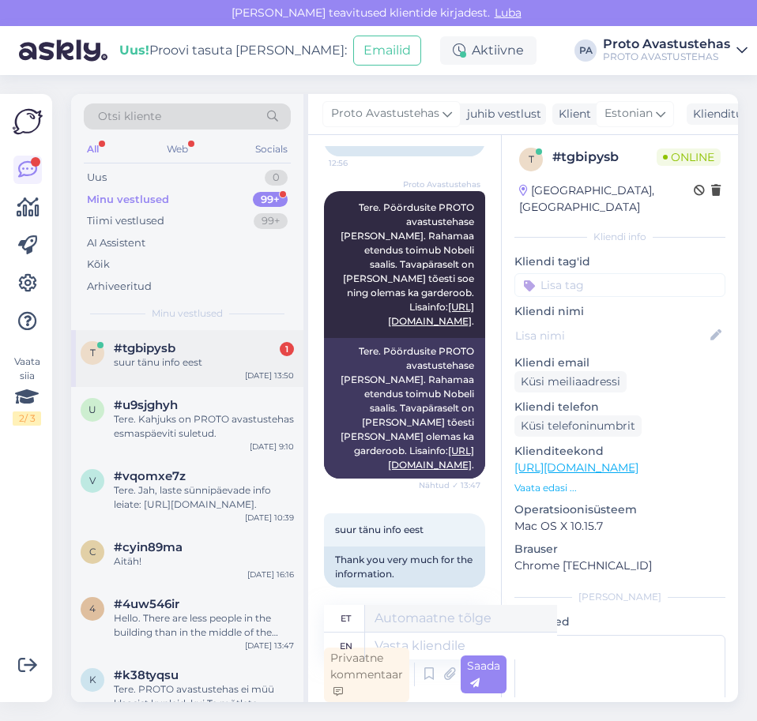
click at [152, 353] on span "#tgbipysb" at bounding box center [145, 348] width 62 height 14
click at [95, 178] on div "Uus" at bounding box center [97, 178] width 20 height 16
